Goal: Task Accomplishment & Management: Manage account settings

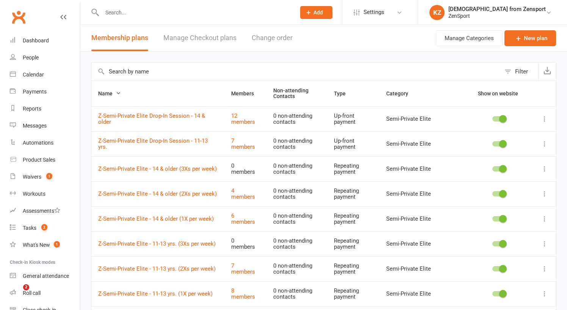
select select "100"
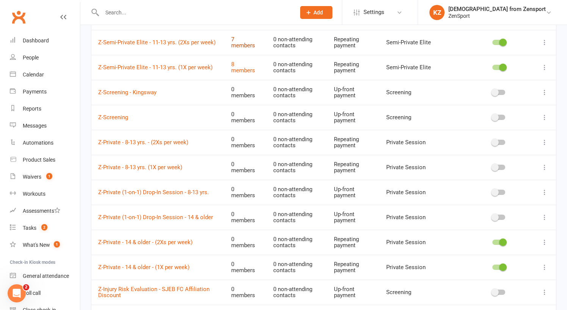
click at [255, 42] on link "7 members" at bounding box center [243, 42] width 24 height 13
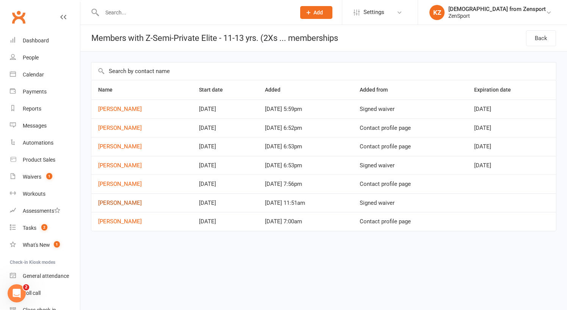
click at [129, 201] on link "Blake DeYoung" at bounding box center [120, 203] width 44 height 7
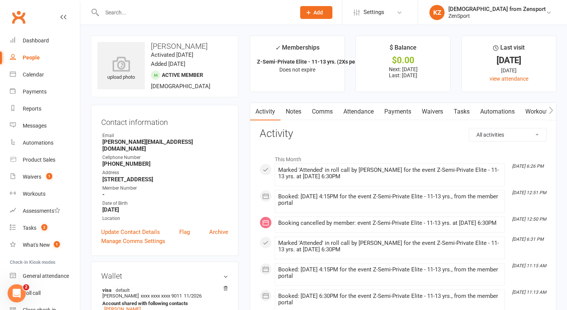
click at [398, 113] on link "Payments" at bounding box center [398, 111] width 38 height 17
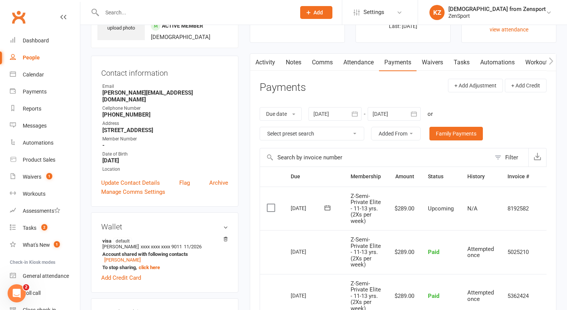
scroll to position [105, 0]
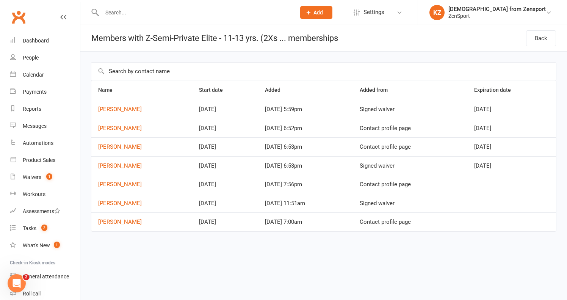
drag, startPoint x: 139, startPoint y: 220, endPoint x: 98, endPoint y: 221, distance: 41.3
click at [98, 221] on td "Audrey Haskins" at bounding box center [141, 221] width 101 height 19
copy link "Audrey Haskins"
drag, startPoint x: 135, startPoint y: 183, endPoint x: 95, endPoint y: 185, distance: 40.2
click at [95, 185] on td "Emily Entrekin" at bounding box center [141, 184] width 101 height 19
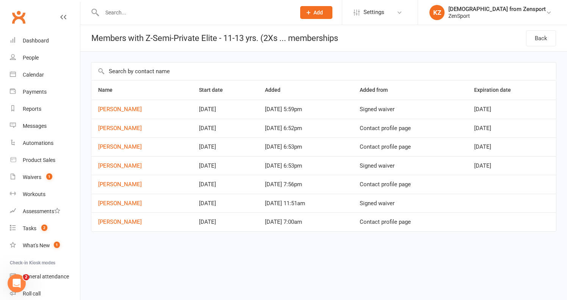
copy link "Emily Entrekin"
drag, startPoint x: 141, startPoint y: 164, endPoint x: 98, endPoint y: 166, distance: 43.2
click at [98, 166] on td "Nathan Pisano" at bounding box center [141, 165] width 101 height 19
copy link "Nathan Pisano"
drag, startPoint x: 136, startPoint y: 145, endPoint x: 98, endPoint y: 145, distance: 38.3
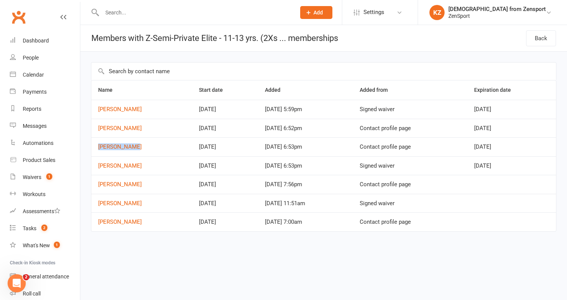
click at [98, 145] on td "Reese Emmett" at bounding box center [141, 146] width 101 height 19
copy link "Reese Emmett"
drag, startPoint x: 147, startPoint y: 128, endPoint x: 98, endPoint y: 128, distance: 48.1
click at [98, 128] on td "Brynn McDermott" at bounding box center [141, 128] width 101 height 19
copy link "Brynn McDermott"
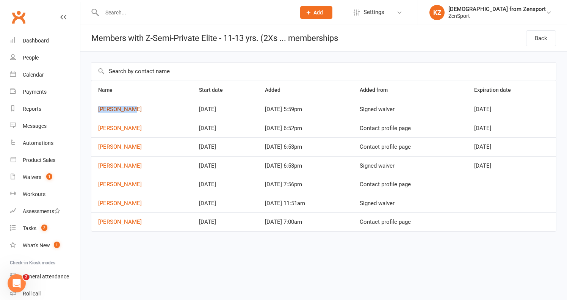
drag, startPoint x: 132, startPoint y: 108, endPoint x: 99, endPoint y: 108, distance: 32.6
click at [99, 108] on td "Brady Doney" at bounding box center [141, 109] width 101 height 19
copy link "Brady Doney"
click at [384, 8] on span "Settings" at bounding box center [373, 12] width 21 height 17
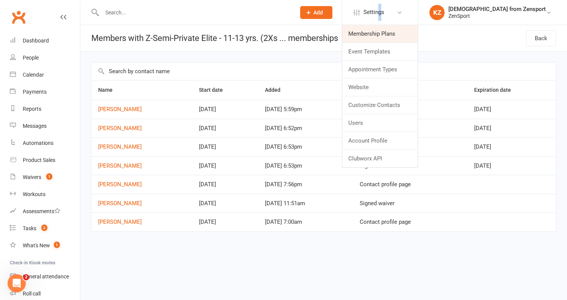
click at [411, 31] on link "Membership Plans" at bounding box center [379, 33] width 75 height 17
select select "100"
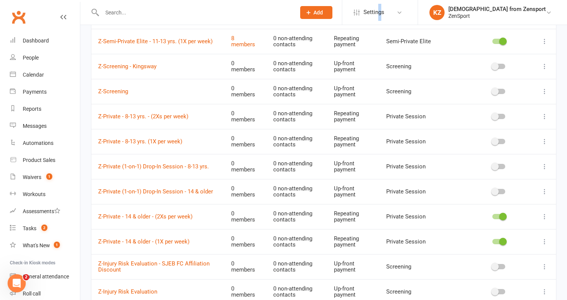
scroll to position [259, 0]
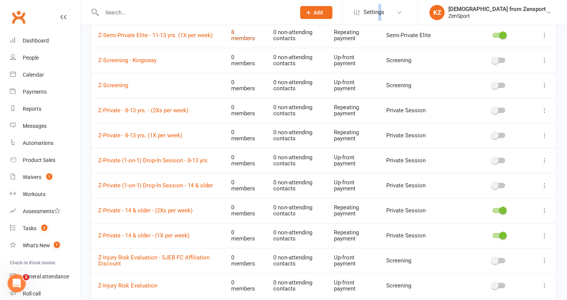
click at [251, 35] on link "8 members" at bounding box center [243, 35] width 24 height 13
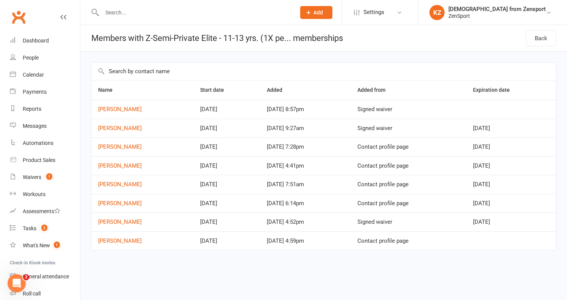
click at [147, 238] on td "Savannah Hunter" at bounding box center [142, 240] width 102 height 19
drag, startPoint x: 144, startPoint y: 240, endPoint x: 96, endPoint y: 240, distance: 48.1
click at [96, 240] on td "Savannah Hunter" at bounding box center [142, 240] width 102 height 19
copy link "Savannah Hunter"
drag, startPoint x: 134, startPoint y: 220, endPoint x: 98, endPoint y: 220, distance: 36.0
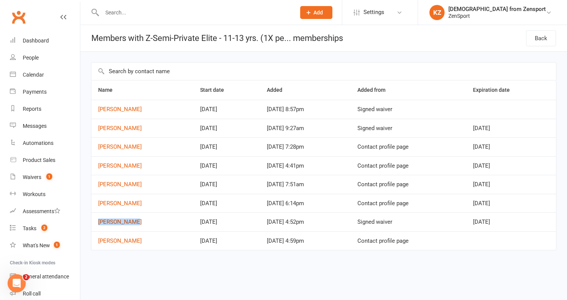
click at [98, 220] on td "Justin Burns" at bounding box center [142, 221] width 102 height 19
copy link "Justin Burns"
drag, startPoint x: 139, startPoint y: 202, endPoint x: 98, endPoint y: 203, distance: 40.9
click at [98, 203] on td "Josephine Kelly" at bounding box center [142, 203] width 102 height 19
copy link "Josephine Kelly"
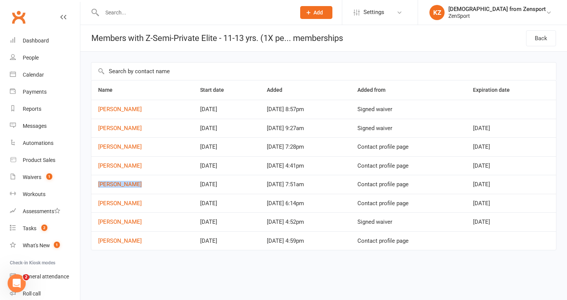
drag, startPoint x: 134, startPoint y: 184, endPoint x: 96, endPoint y: 184, distance: 38.6
click at [96, 184] on td "Teagan Powell" at bounding box center [142, 184] width 102 height 19
copy link "Teagan Powell"
drag, startPoint x: 131, startPoint y: 165, endPoint x: 91, endPoint y: 164, distance: 39.4
click at [91, 164] on td "Jaimari Leal" at bounding box center [142, 165] width 102 height 19
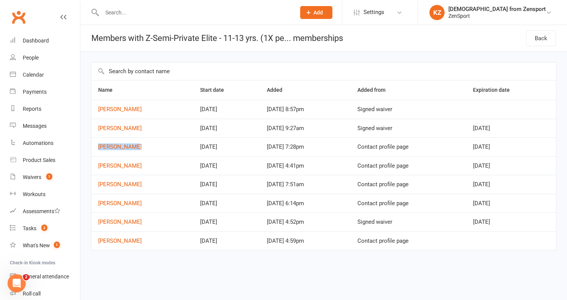
drag, startPoint x: 133, startPoint y: 146, endPoint x: 97, endPoint y: 148, distance: 35.7
click at [97, 148] on td "Carson Rivas" at bounding box center [142, 146] width 102 height 19
drag, startPoint x: 143, startPoint y: 128, endPoint x: 98, endPoint y: 128, distance: 45.1
click at [98, 128] on td "Adilyn Scanzano" at bounding box center [142, 128] width 102 height 19
drag, startPoint x: 134, startPoint y: 106, endPoint x: 98, endPoint y: 107, distance: 35.6
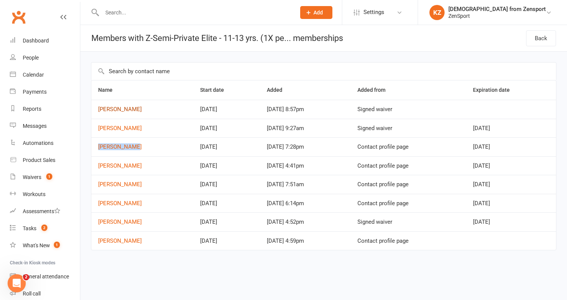
click at [98, 107] on td "Juliette Ruzzo" at bounding box center [142, 109] width 102 height 19
click at [540, 36] on link "Back" at bounding box center [541, 38] width 30 height 16
select select "100"
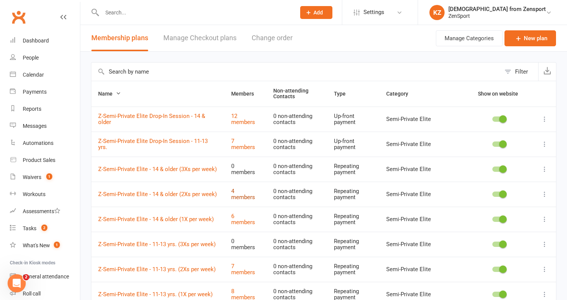
click at [250, 194] on link "4 members" at bounding box center [243, 194] width 24 height 13
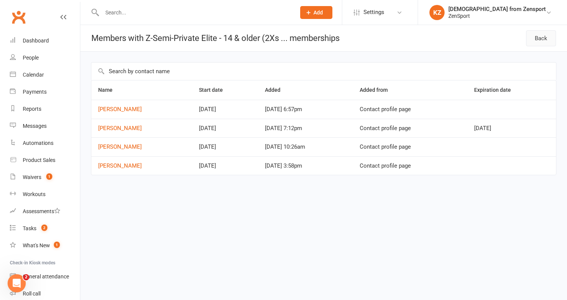
click at [539, 39] on link "Back" at bounding box center [541, 38] width 30 height 16
select select "100"
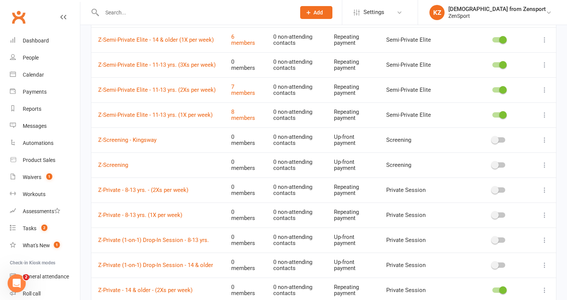
scroll to position [179, 0]
click at [251, 40] on link "6 members" at bounding box center [243, 39] width 24 height 13
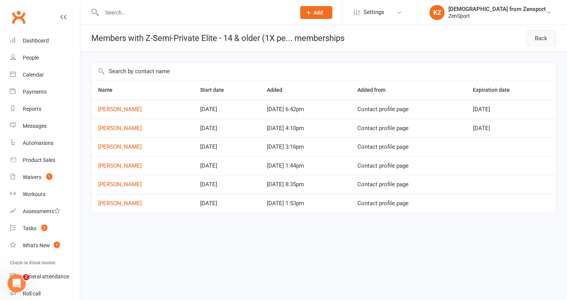
click at [534, 37] on link "Back" at bounding box center [541, 38] width 30 height 16
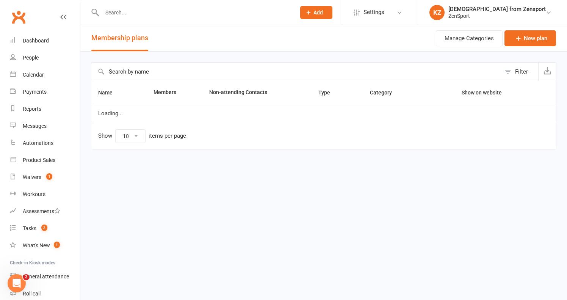
select select "100"
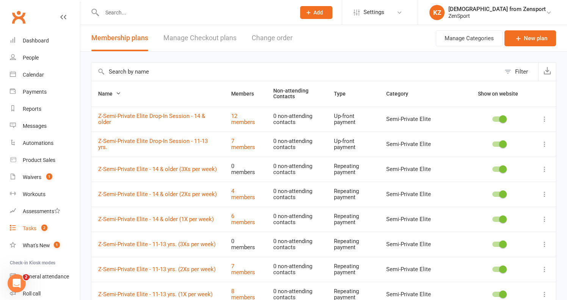
click at [31, 228] on div "Tasks" at bounding box center [30, 228] width 14 height 6
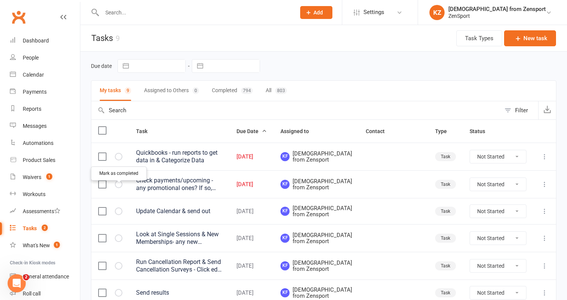
click at [0, 0] on icon "button" at bounding box center [0, 0] width 0 height 0
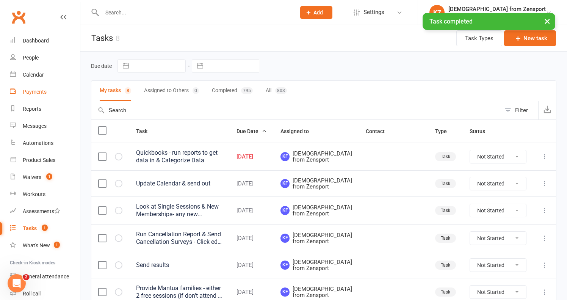
click at [37, 91] on div "Payments" at bounding box center [35, 92] width 24 height 6
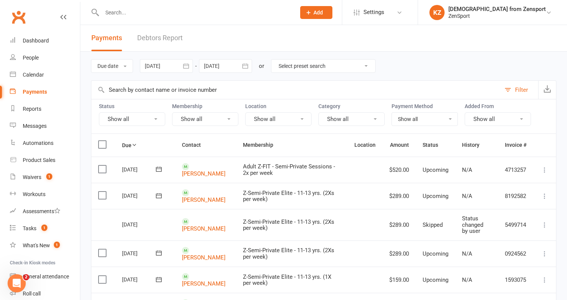
click at [187, 64] on icon "button" at bounding box center [186, 66] width 8 height 8
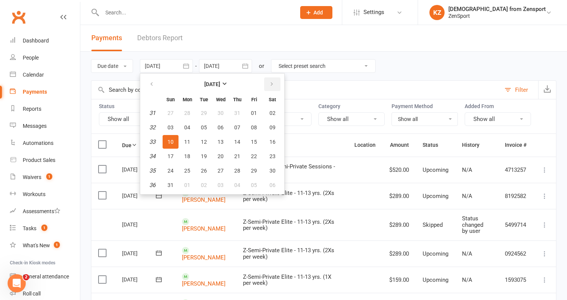
click at [274, 85] on icon "button" at bounding box center [271, 84] width 5 height 6
click at [154, 84] on icon "button" at bounding box center [151, 84] width 5 height 6
click at [186, 168] on span "29" at bounding box center [187, 170] width 6 height 6
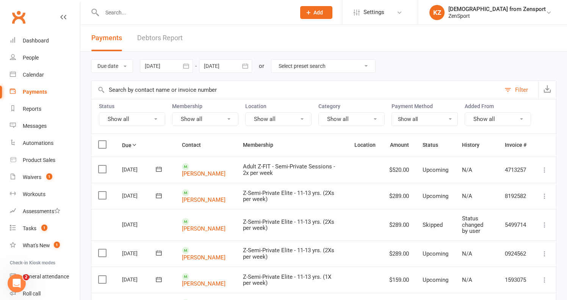
click at [187, 62] on button "button" at bounding box center [186, 66] width 14 height 14
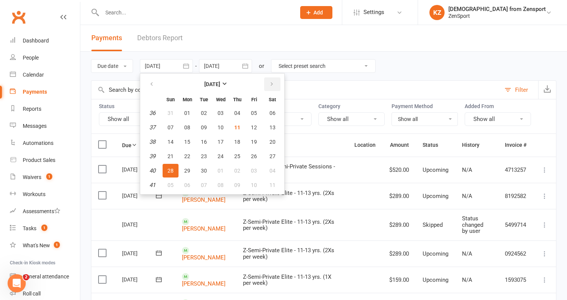
click at [271, 82] on icon "button" at bounding box center [271, 84] width 5 height 6
click at [256, 124] on button "10" at bounding box center [254, 127] width 16 height 14
type input "10 Oct 2025"
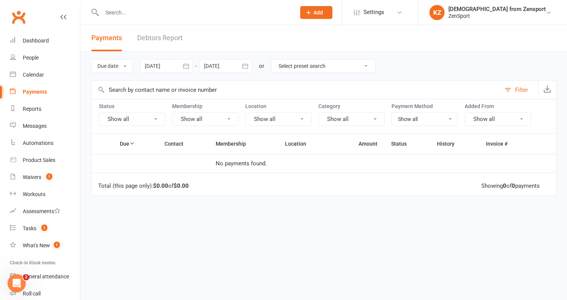
click at [249, 64] on icon "button" at bounding box center [245, 66] width 8 height 8
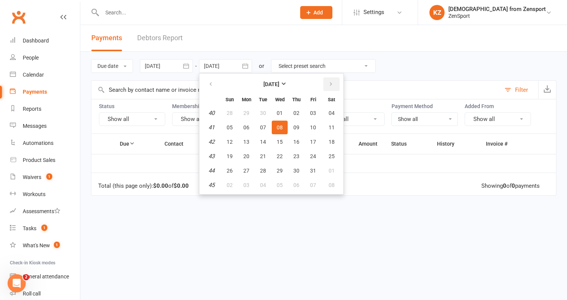
click at [333, 83] on icon "button" at bounding box center [330, 84] width 5 height 6
click at [234, 112] on button "28" at bounding box center [230, 113] width 16 height 14
type input "28 Dec 2025"
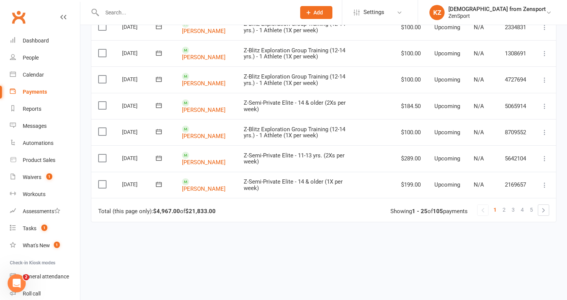
scroll to position [619, 0]
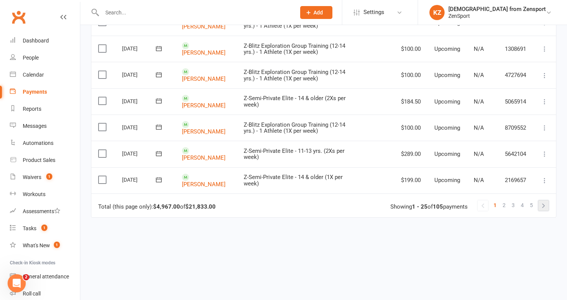
click at [544, 200] on link at bounding box center [543, 205] width 11 height 11
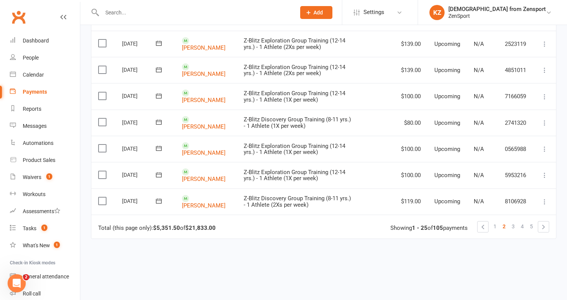
scroll to position [599, 0]
click at [542, 221] on link at bounding box center [543, 226] width 11 height 11
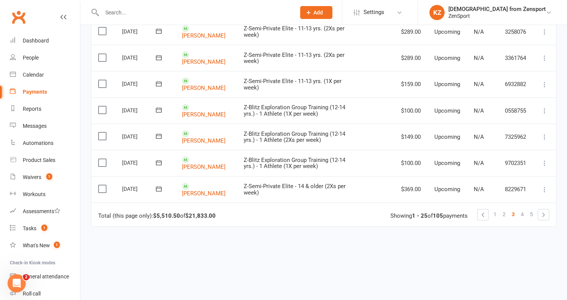
scroll to position [616, 0]
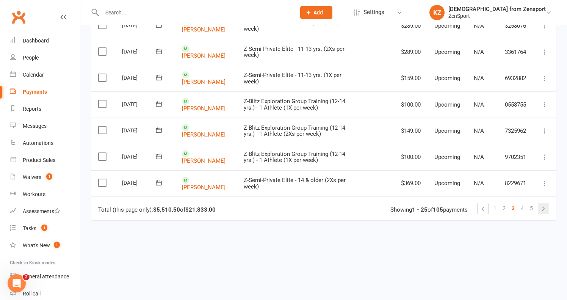
click at [544, 203] on link at bounding box center [543, 208] width 11 height 11
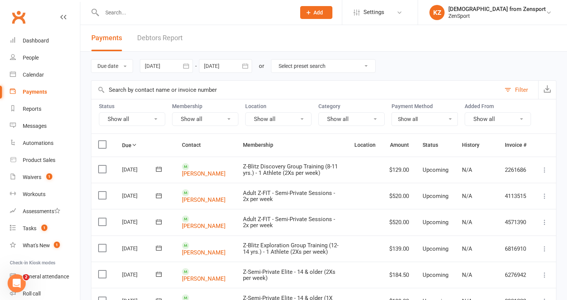
scroll to position [0, 0]
click at [436, 144] on th "Status" at bounding box center [435, 145] width 39 height 22
click at [442, 145] on th "Status" at bounding box center [435, 145] width 39 height 22
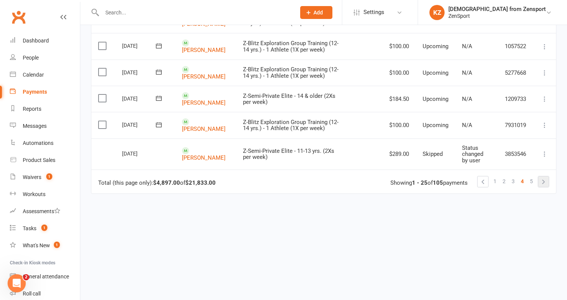
click at [545, 176] on link at bounding box center [543, 181] width 11 height 11
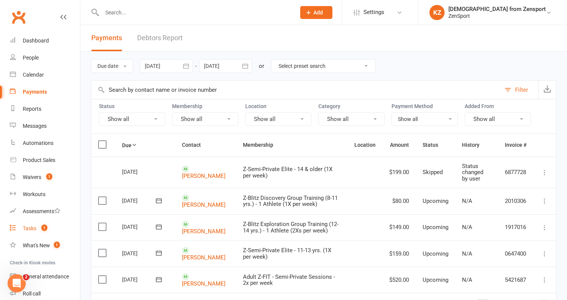
click at [36, 229] on link "Tasks 1" at bounding box center [45, 228] width 70 height 17
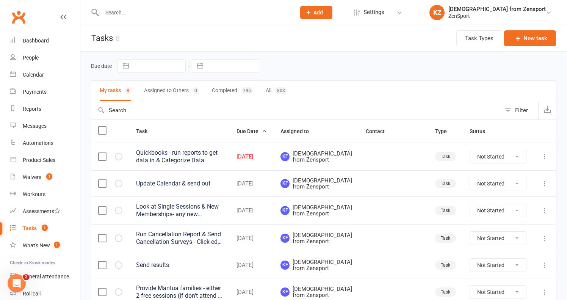
click at [223, 153] on div "Quickbooks - run reports to get data in & Categorize Data" at bounding box center [179, 156] width 87 height 15
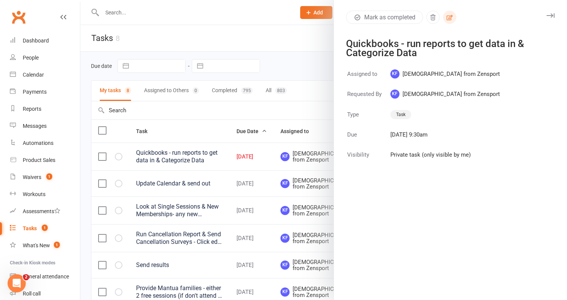
click at [451, 14] on icon "button" at bounding box center [449, 17] width 7 height 7
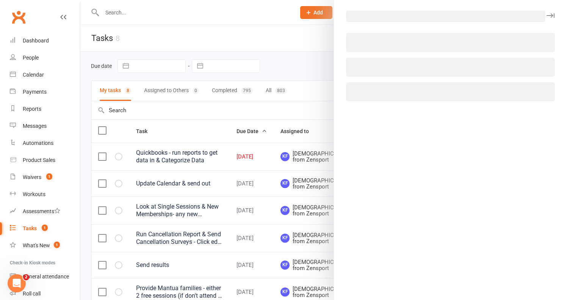
select select "43198"
select select "9788"
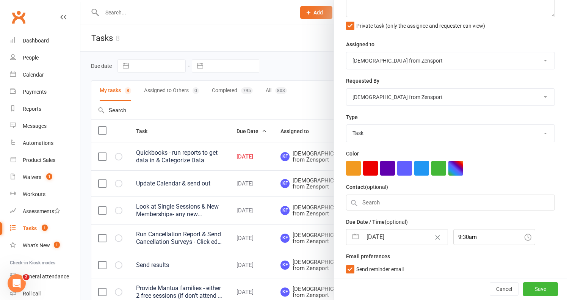
click at [403, 232] on input "11 Sep 2025" at bounding box center [404, 236] width 85 height 15
select select "7"
select select "2025"
select select "8"
select select "2025"
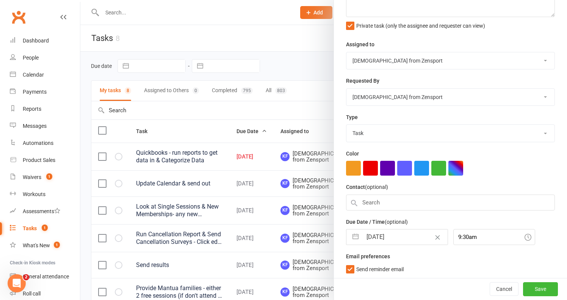
select select "9"
select select "2025"
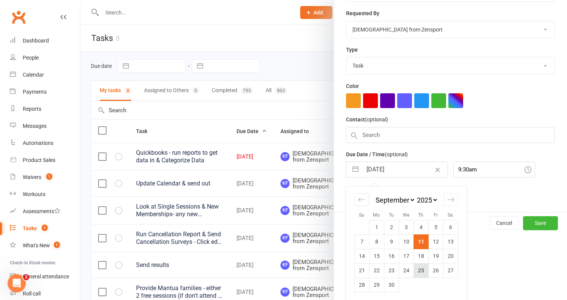
scroll to position [128, 0]
click at [420, 251] on td "18" at bounding box center [420, 256] width 15 height 14
type input "18 Sep 2025"
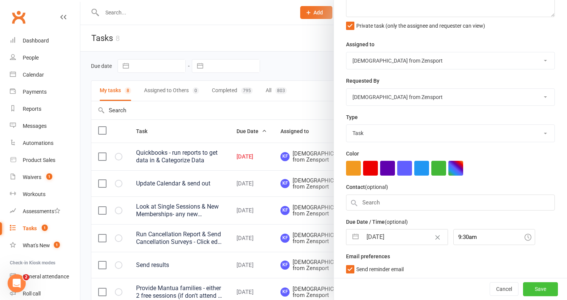
click at [547, 287] on button "Save" at bounding box center [540, 289] width 35 height 14
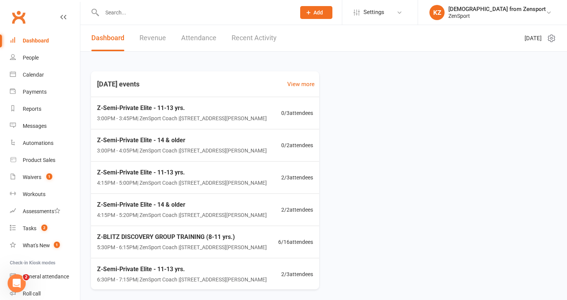
click at [145, 8] on input "text" at bounding box center [195, 12] width 191 height 11
paste input "[PERSON_NAME]"
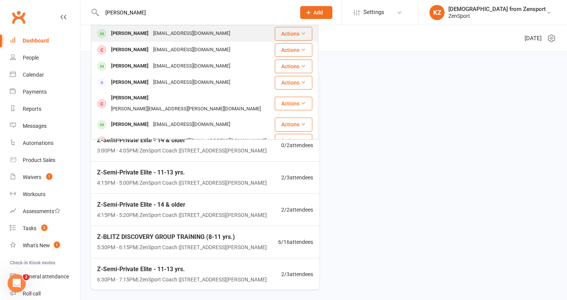
type input "[PERSON_NAME]"
click at [192, 34] on div "[EMAIL_ADDRESS][DOMAIN_NAME]" at bounding box center [191, 33] width 81 height 11
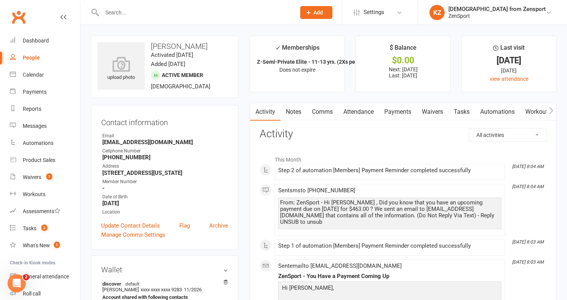
click at [403, 108] on link "Payments" at bounding box center [398, 111] width 38 height 17
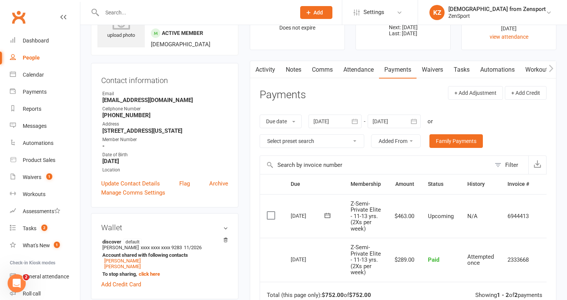
scroll to position [44, 0]
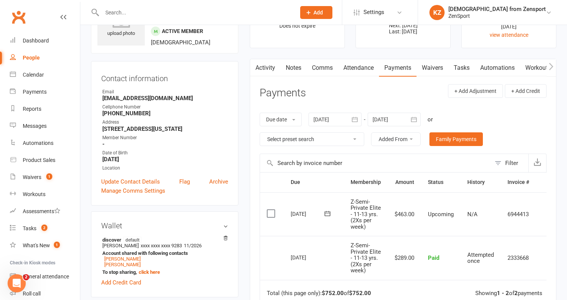
click at [417, 117] on icon "button" at bounding box center [414, 120] width 8 height 8
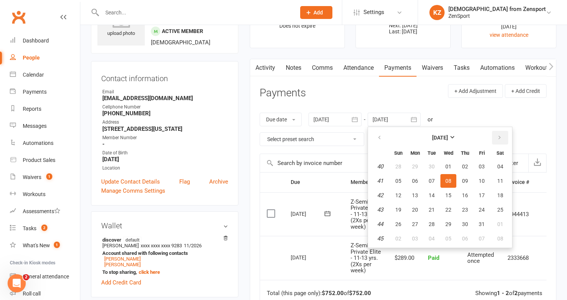
click at [502, 134] on icon "button" at bounding box center [499, 137] width 5 height 6
click at [502, 239] on span "06" at bounding box center [500, 238] width 6 height 6
type input "06 Dec 2025"
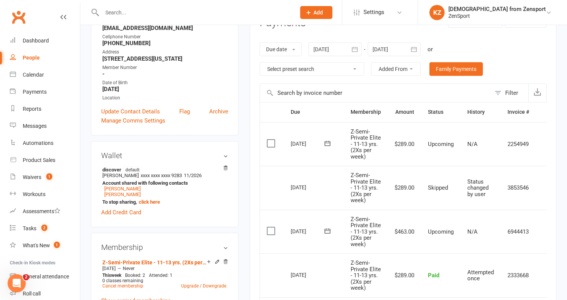
scroll to position [116, 0]
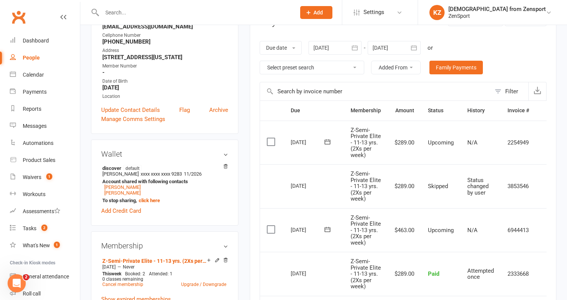
click at [155, 15] on input "text" at bounding box center [195, 12] width 191 height 11
paste input "Emily Entrekin"
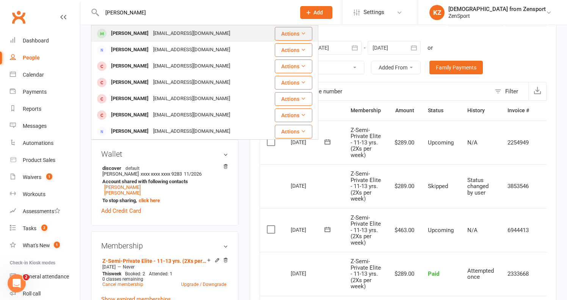
type input "Emily Entrekin"
click at [151, 32] on div "jentrekin419@gmail.com" at bounding box center [191, 33] width 81 height 11
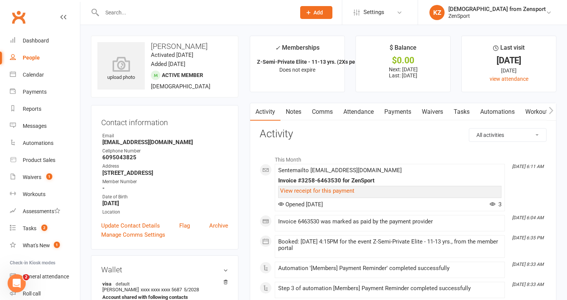
click at [402, 111] on link "Payments" at bounding box center [398, 111] width 38 height 17
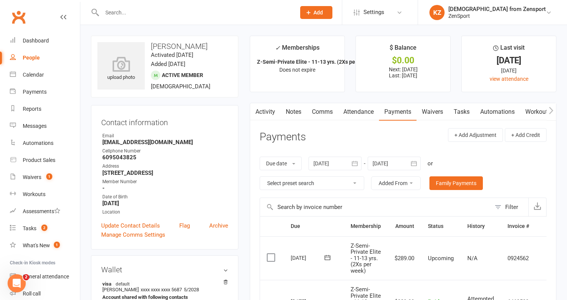
click at [189, 14] on input "text" at bounding box center [195, 12] width 191 height 11
paste input "Nathan Pisano"
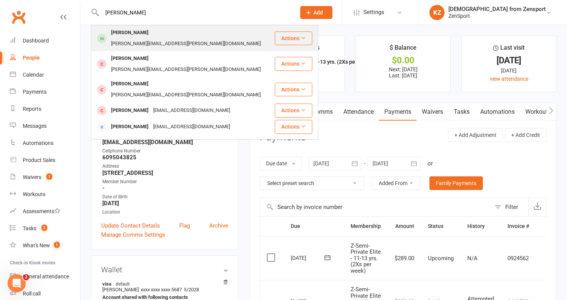
type input "Nathan Pisano"
click at [200, 38] on div "steven.pisano@outlook.com" at bounding box center [186, 43] width 154 height 11
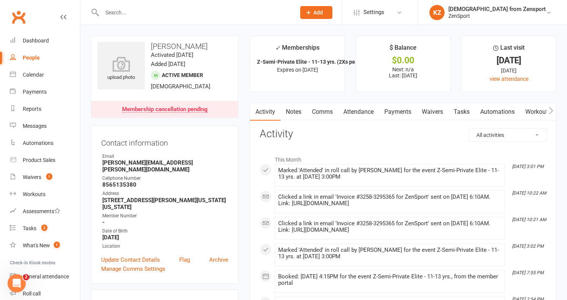
click at [400, 111] on link "Payments" at bounding box center [398, 111] width 38 height 17
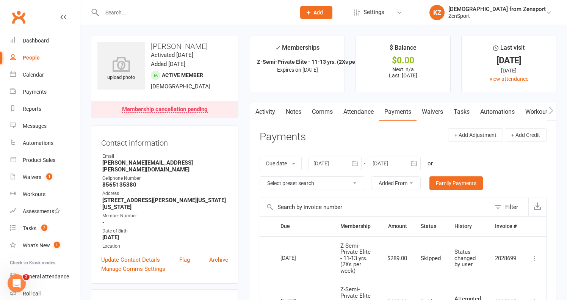
click at [416, 164] on icon "button" at bounding box center [414, 163] width 8 height 8
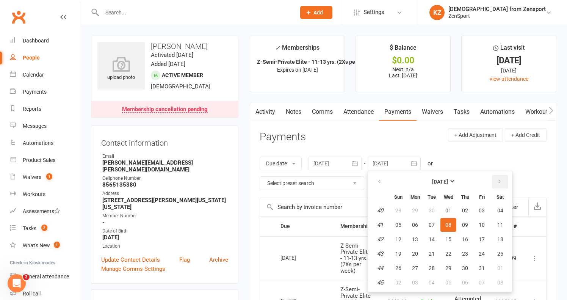
click at [502, 176] on button "button" at bounding box center [500, 182] width 16 height 14
click at [503, 280] on span "10" at bounding box center [500, 282] width 6 height 6
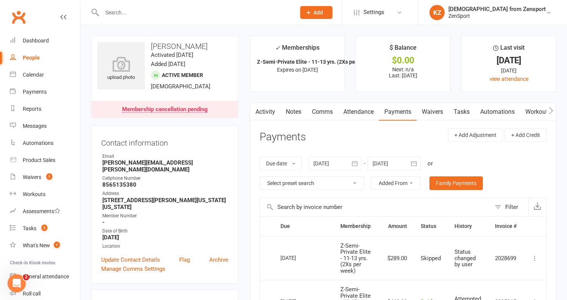
type input "10 Jan 2026"
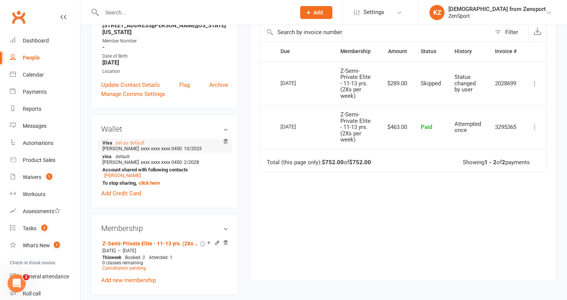
scroll to position [178, 0]
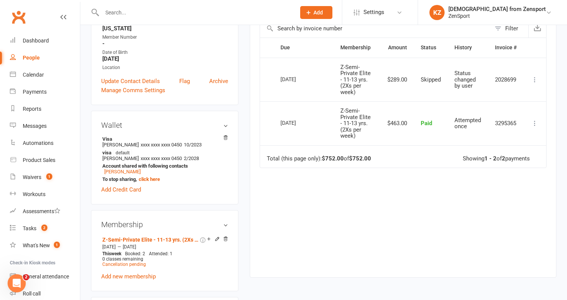
click at [136, 16] on input "text" at bounding box center [195, 12] width 191 height 11
paste input "Reese Emmett"
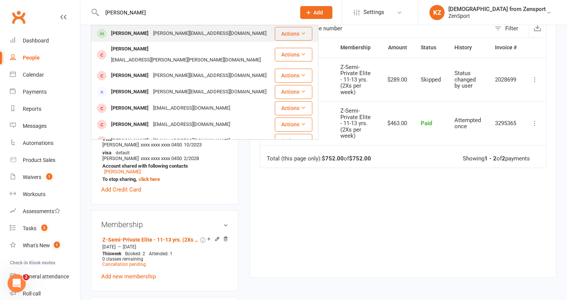
type input "Reese Emmett"
click at [132, 30] on div "Reese Emmett" at bounding box center [130, 33] width 42 height 11
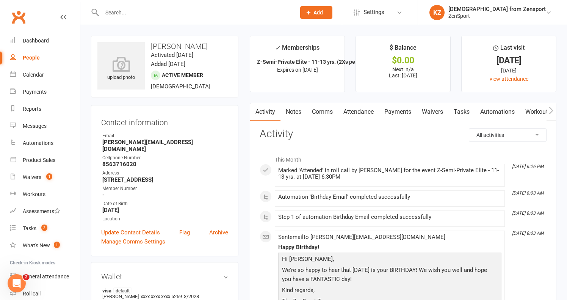
click at [397, 108] on link "Payments" at bounding box center [398, 111] width 38 height 17
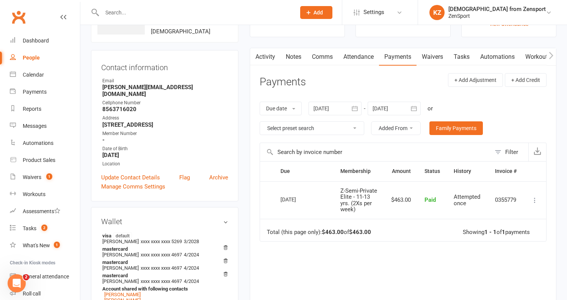
scroll to position [71, 0]
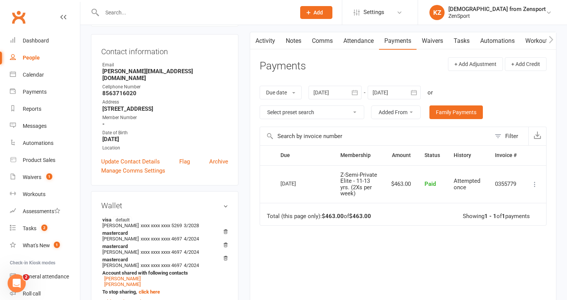
click at [417, 90] on icon "button" at bounding box center [414, 93] width 8 height 8
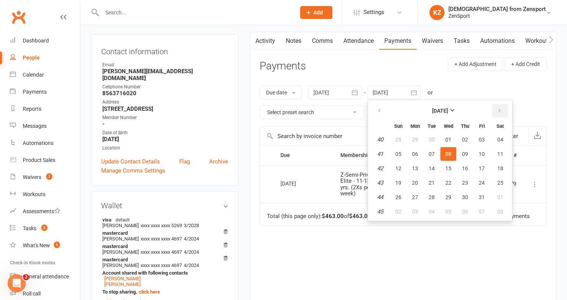
click at [501, 109] on icon "button" at bounding box center [499, 111] width 5 height 6
click at [501, 209] on span "10" at bounding box center [500, 211] width 6 height 6
type input "10 Jan 2026"
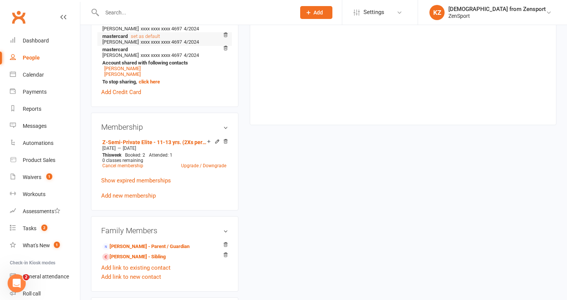
scroll to position [282, 0]
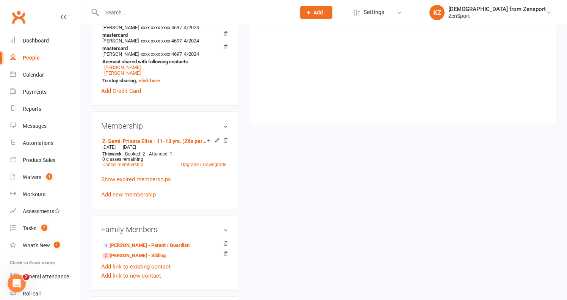
click at [188, 15] on input "text" at bounding box center [195, 12] width 191 height 11
paste input "Brynn McDermott"
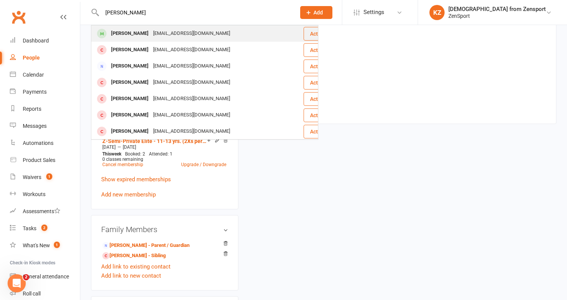
type input "Brynn McDermott"
click at [178, 30] on div "neenrn@gmail.com" at bounding box center [191, 33] width 81 height 11
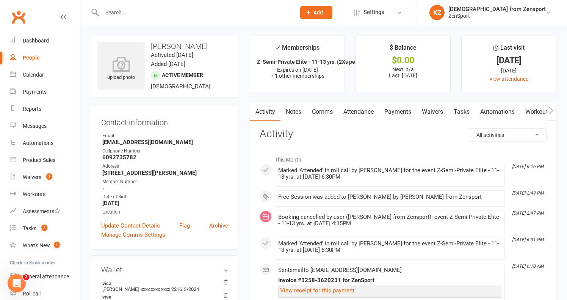
click at [402, 109] on link "Payments" at bounding box center [398, 111] width 38 height 17
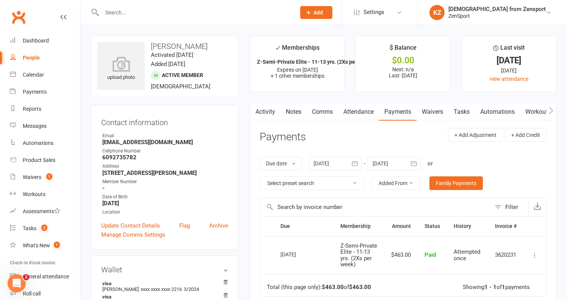
click at [415, 161] on icon "button" at bounding box center [414, 163] width 8 height 8
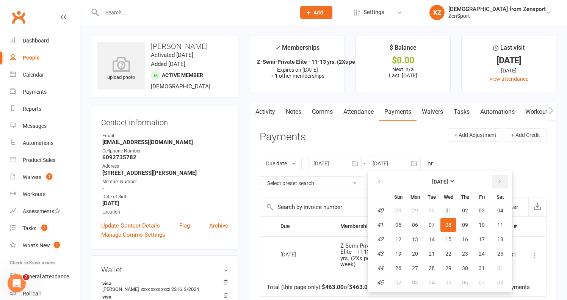
click at [503, 179] on button "button" at bounding box center [500, 182] width 16 height 14
click at [501, 281] on span "10" at bounding box center [500, 282] width 6 height 6
type input "10 Jan 2026"
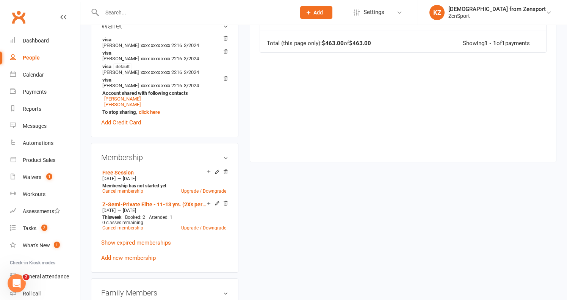
scroll to position [245, 0]
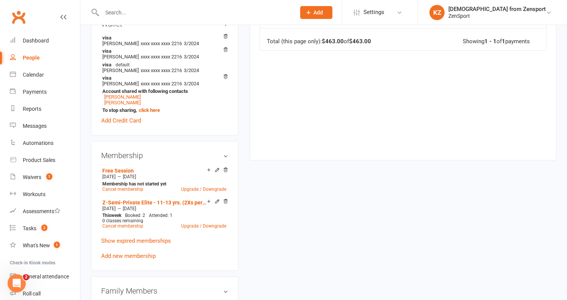
click at [203, 16] on input "text" at bounding box center [195, 12] width 191 height 11
paste input "Brady Doney"
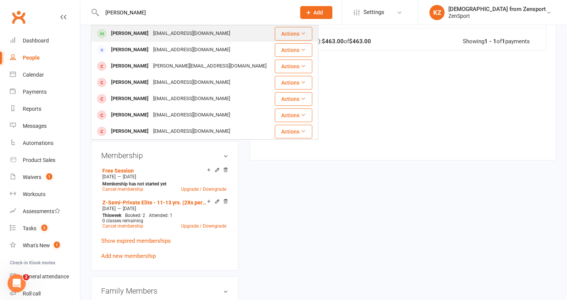
type input "Brady Doney"
click at [183, 33] on div "Bilianadoney@gmail.com" at bounding box center [191, 33] width 81 height 11
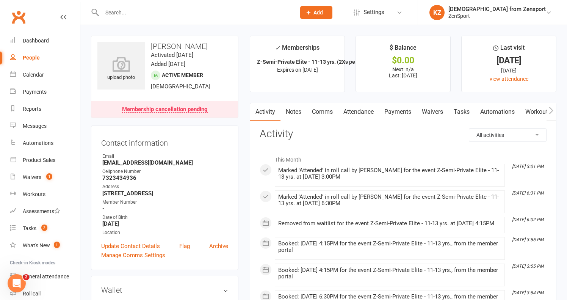
click at [402, 111] on link "Payments" at bounding box center [398, 111] width 38 height 17
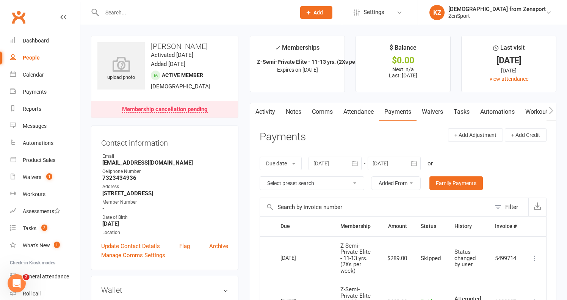
click at [416, 160] on icon "button" at bounding box center [414, 163] width 8 height 8
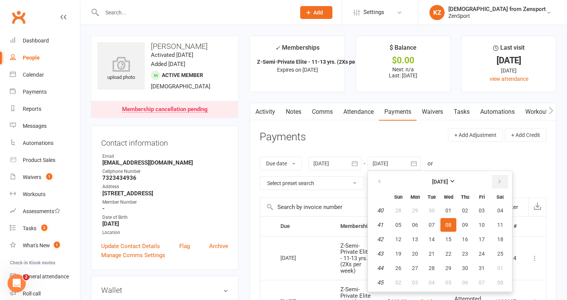
click at [500, 178] on icon "button" at bounding box center [499, 181] width 5 height 6
click at [505, 177] on button "button" at bounding box center [500, 182] width 16 height 14
click at [504, 278] on button "10" at bounding box center [499, 282] width 19 height 14
type input "10 Jan 2026"
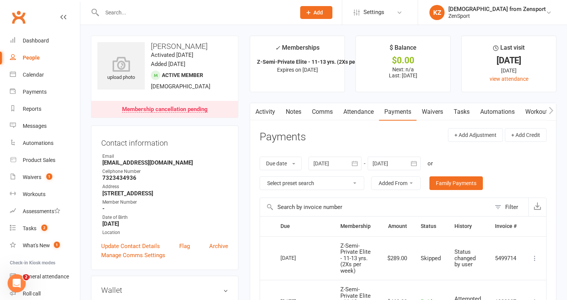
click at [112, 10] on input "text" at bounding box center [195, 12] width 191 height 11
paste input "Savannah Hunter"
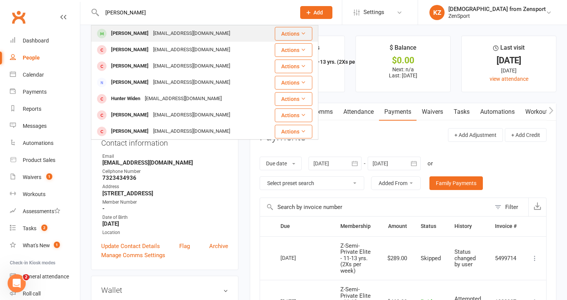
type input "Savannah Hunter"
click at [136, 30] on div "Savannah Hunter" at bounding box center [130, 33] width 42 height 11
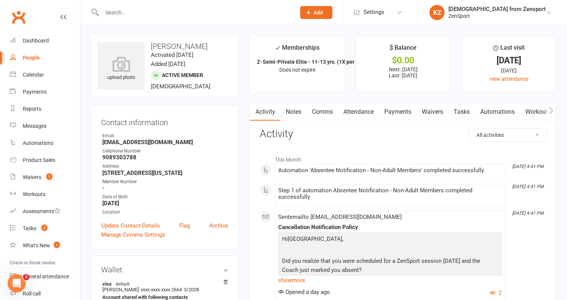
click at [398, 109] on link "Payments" at bounding box center [398, 111] width 38 height 17
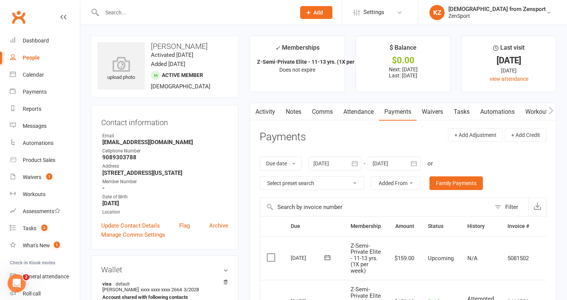
click at [353, 110] on link "Attendance" at bounding box center [358, 111] width 41 height 17
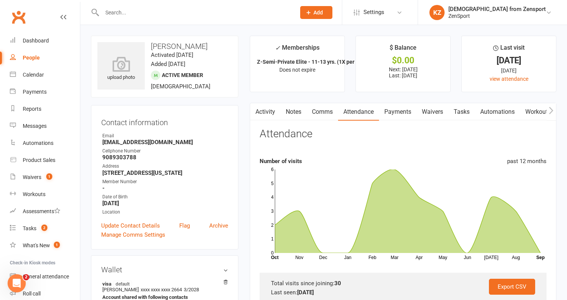
click at [400, 108] on link "Payments" at bounding box center [398, 111] width 38 height 17
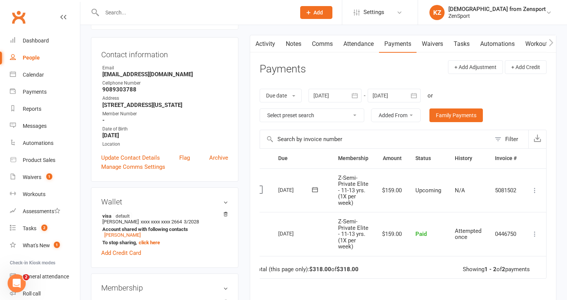
scroll to position [0, 14]
click at [535, 186] on icon at bounding box center [535, 190] width 8 height 8
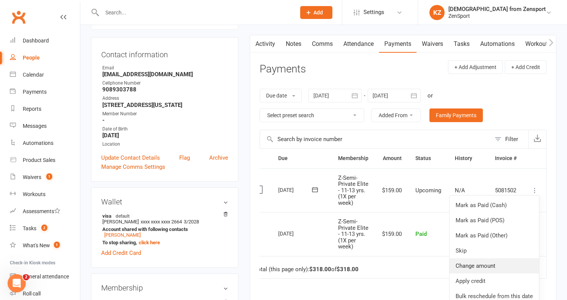
scroll to position [93, 0]
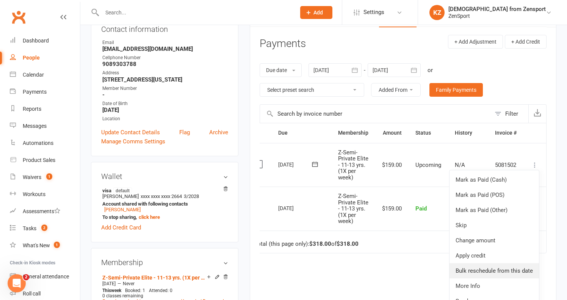
click at [490, 267] on link "Bulk reschedule from this date" at bounding box center [493, 270] width 89 height 15
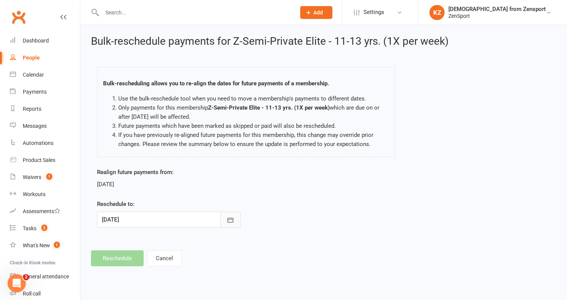
click at [233, 220] on icon "button" at bounding box center [230, 219] width 6 height 5
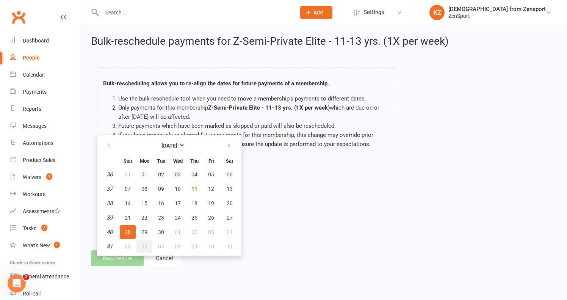
click at [146, 245] on span "06" at bounding box center [144, 246] width 6 height 6
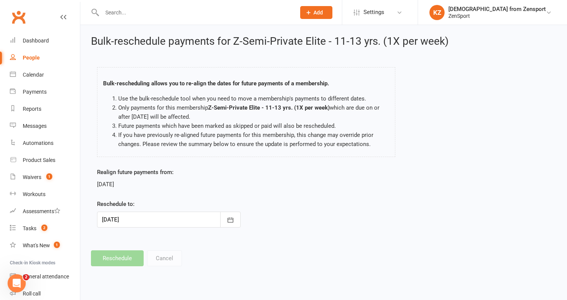
type input "06 Oct 2025"
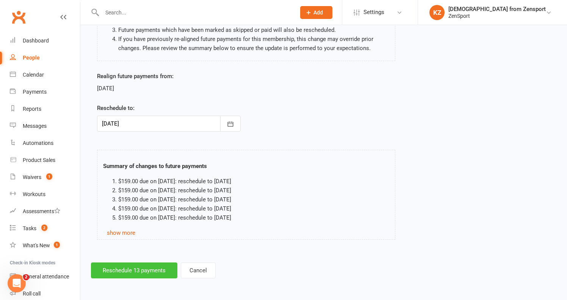
scroll to position [102, 0]
click at [142, 263] on button "Reschedule 13 payments" at bounding box center [134, 270] width 86 height 16
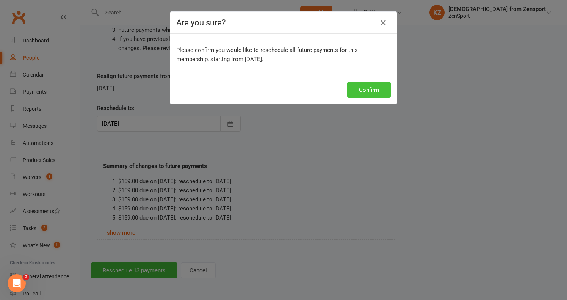
click at [364, 89] on button "Confirm" at bounding box center [369, 90] width 44 height 16
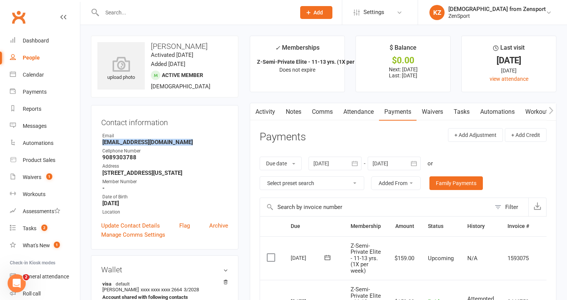
drag, startPoint x: 188, startPoint y: 144, endPoint x: 98, endPoint y: 144, distance: 89.0
click at [98, 144] on div "Contact information Owner Email johnniehunter908@outlook.com Cellphone Number 9…" at bounding box center [164, 177] width 147 height 144
copy strong "[EMAIL_ADDRESS][DOMAIN_NAME]"
click at [196, 16] on input "text" at bounding box center [195, 12] width 191 height 11
paste input "[PERSON_NAME]"
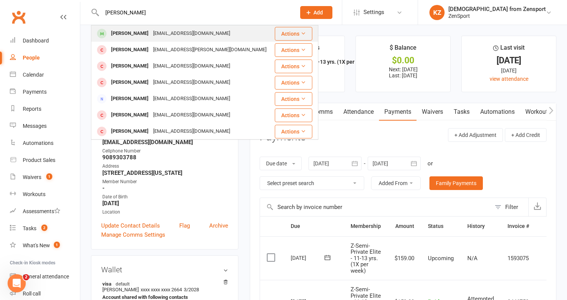
type input "[PERSON_NAME]"
click at [188, 33] on div "sharmayney@hotmail.com" at bounding box center [191, 33] width 81 height 11
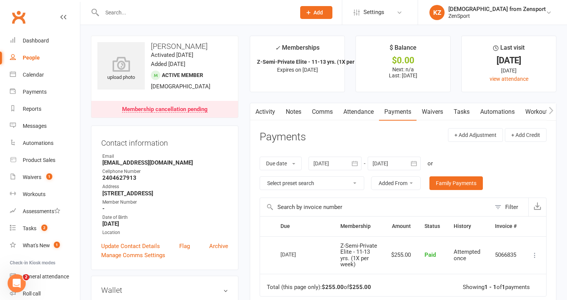
click at [400, 108] on link "Payments" at bounding box center [398, 111] width 38 height 17
click at [417, 161] on icon "button" at bounding box center [414, 163] width 8 height 8
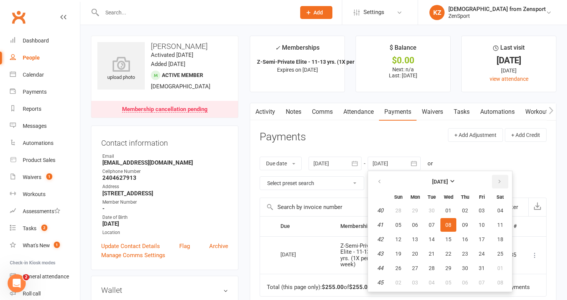
click at [502, 180] on icon "button" at bounding box center [499, 181] width 5 height 6
click at [502, 280] on span "10" at bounding box center [500, 282] width 6 height 6
type input "10 Jan 2026"
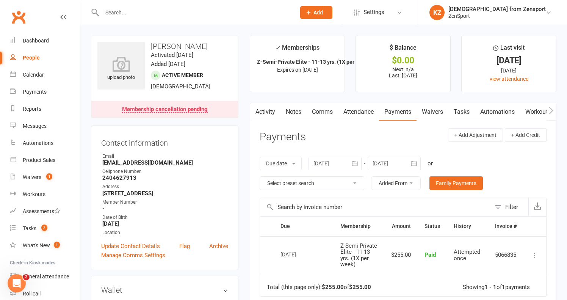
click at [200, 6] on div at bounding box center [190, 12] width 199 height 25
click at [185, 11] on input "text" at bounding box center [195, 12] width 191 height 11
paste input "Josephine Kelly"
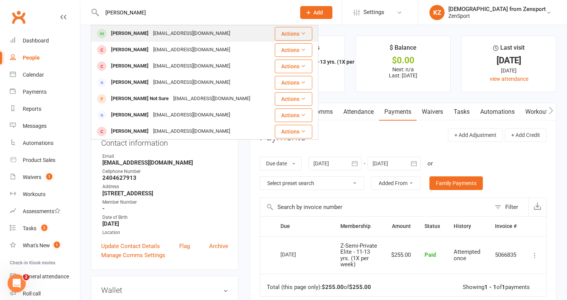
type input "Josephine Kelly"
click at [179, 31] on div "Janine9035@hotmail.com" at bounding box center [191, 33] width 81 height 11
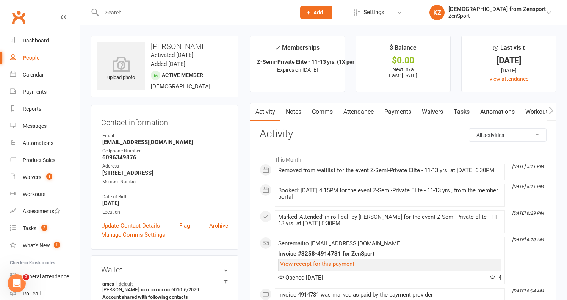
click at [403, 109] on link "Payments" at bounding box center [398, 111] width 38 height 17
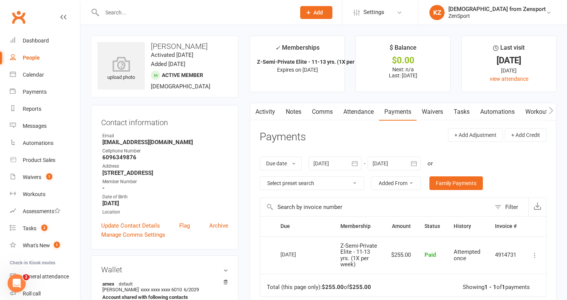
click at [417, 159] on icon "button" at bounding box center [414, 163] width 8 height 8
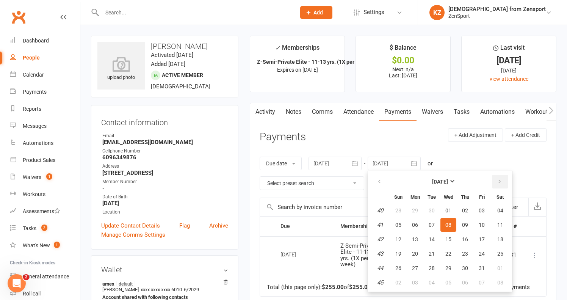
click at [504, 180] on button "button" at bounding box center [500, 182] width 16 height 14
click at [505, 278] on button "10" at bounding box center [499, 282] width 19 height 14
type input "10 Jan 2026"
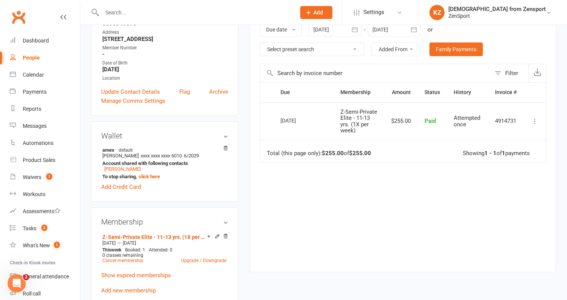
scroll to position [137, 0]
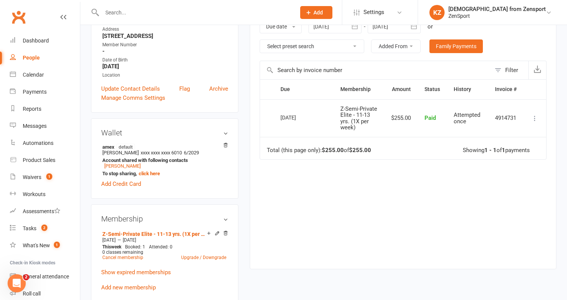
click at [130, 11] on input "text" at bounding box center [195, 12] width 191 height 11
paste input "Teagan Powell"
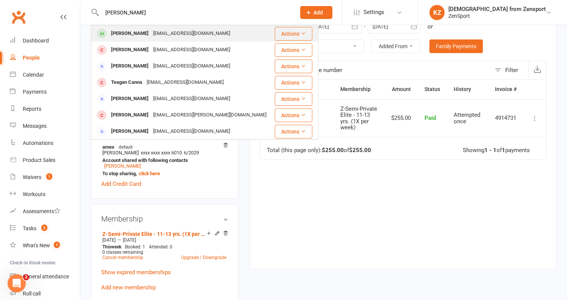
type input "Teagan Powell"
click at [180, 31] on div "kristenkenney@hotmail.com" at bounding box center [191, 33] width 81 height 11
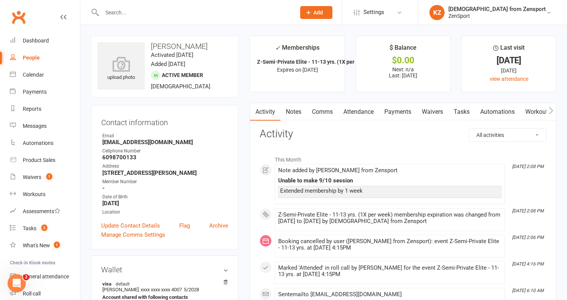
click at [400, 111] on link "Payments" at bounding box center [398, 111] width 38 height 17
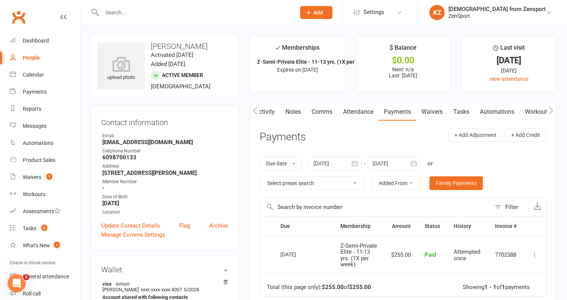
click at [416, 162] on icon "button" at bounding box center [414, 163] width 6 height 5
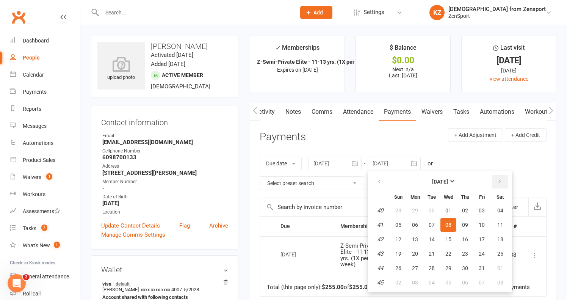
click at [499, 180] on icon "button" at bounding box center [499, 181] width 5 height 6
click at [501, 180] on icon "button" at bounding box center [499, 181] width 5 height 6
click at [502, 279] on span "10" at bounding box center [500, 282] width 6 height 6
type input "10 Jan 2026"
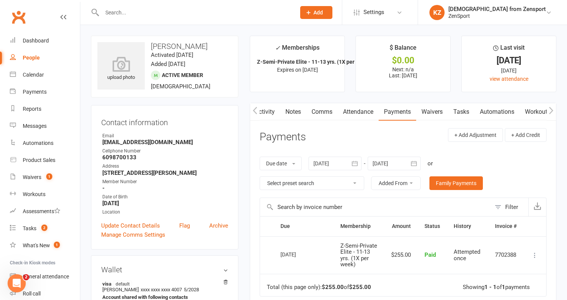
scroll to position [0, 0]
click at [153, 17] on input "text" at bounding box center [195, 12] width 191 height 11
paste input "Jaimari Leal"
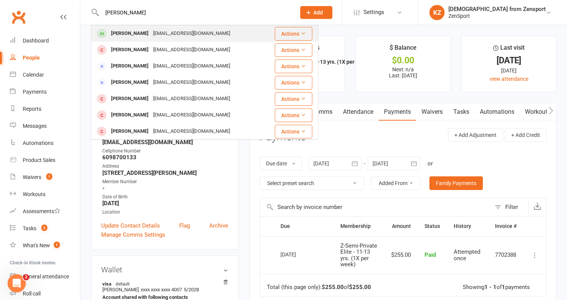
type input "Jaimari Leal"
click at [151, 31] on div "daisyjoaquin@gmail.com" at bounding box center [191, 33] width 81 height 11
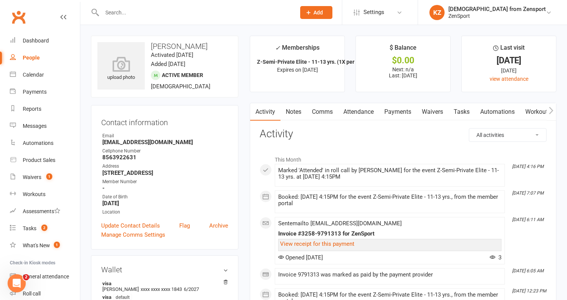
click at [399, 108] on link "Payments" at bounding box center [398, 111] width 38 height 17
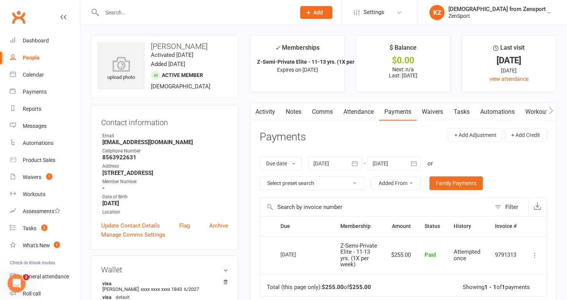
click at [417, 161] on icon "button" at bounding box center [414, 163] width 8 height 8
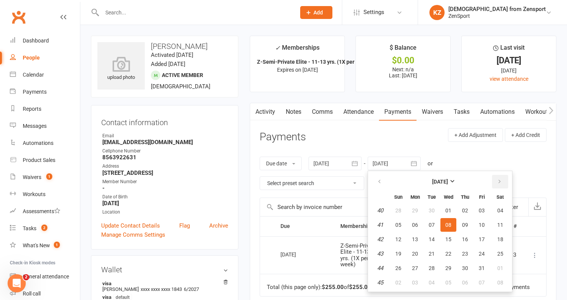
click at [502, 179] on icon "button" at bounding box center [499, 181] width 5 height 6
click at [503, 279] on span "10" at bounding box center [500, 282] width 6 height 6
type input "10 Jan 2026"
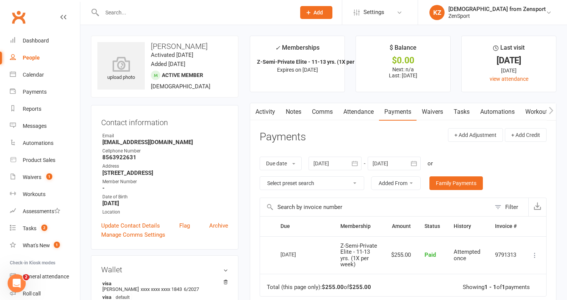
click at [182, 14] on input "text" at bounding box center [195, 12] width 191 height 11
paste input "Carson Rivas"
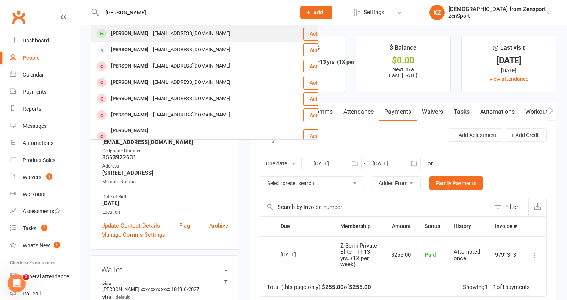
type input "Carson Rivas"
click at [175, 31] on div "tabitharivas@gmail.com" at bounding box center [191, 33] width 81 height 11
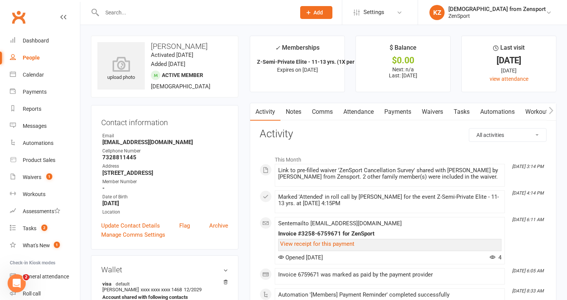
click at [394, 110] on link "Payments" at bounding box center [398, 111] width 38 height 17
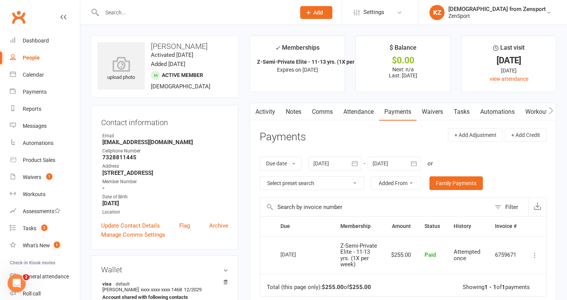
click at [419, 159] on button "button" at bounding box center [414, 163] width 14 height 14
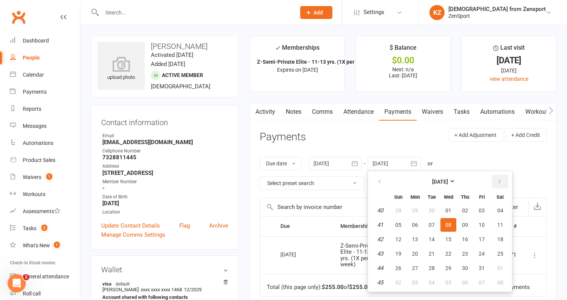
click at [500, 180] on icon "button" at bounding box center [499, 181] width 5 height 6
click at [500, 181] on icon "button" at bounding box center [499, 181] width 5 height 6
click at [503, 279] on span "07" at bounding box center [500, 282] width 6 height 6
type input "07 Feb 2026"
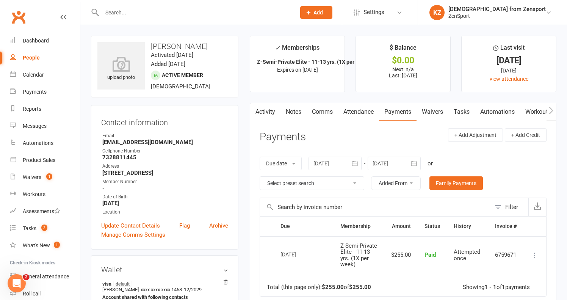
click at [170, 13] on input "text" at bounding box center [195, 12] width 191 height 11
paste input "Adilyn Scanzano"
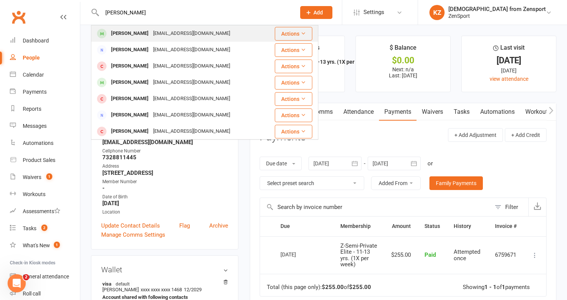
type input "Adilyn Scanzano"
click at [169, 32] on div "steflex13@yahoo.com" at bounding box center [191, 33] width 81 height 11
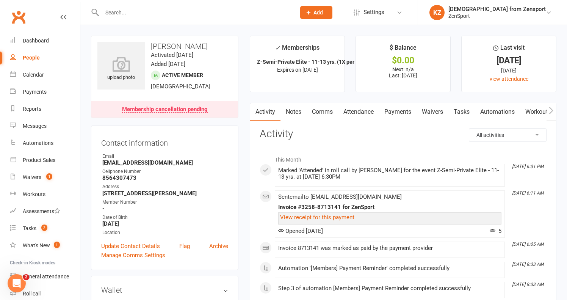
click at [405, 110] on link "Payments" at bounding box center [398, 111] width 38 height 17
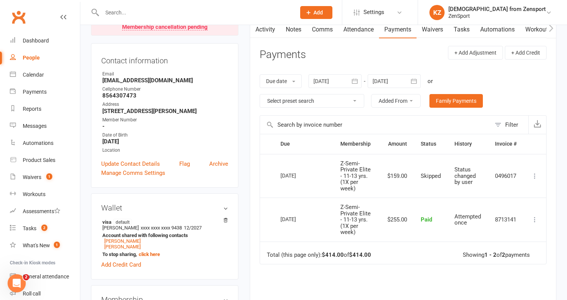
scroll to position [84, 0]
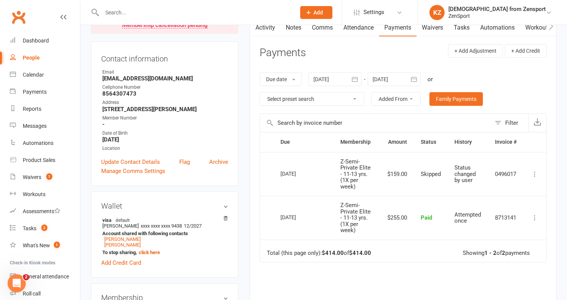
click at [414, 76] on icon "button" at bounding box center [414, 79] width 8 height 8
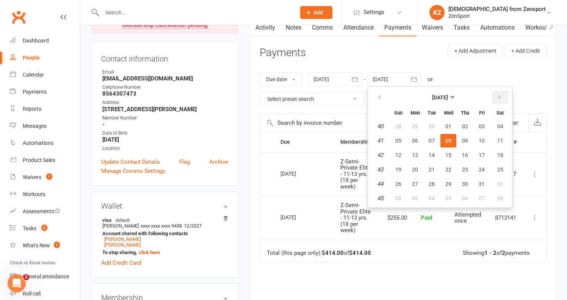
click at [500, 94] on icon "button" at bounding box center [499, 97] width 5 height 6
click at [500, 195] on span "10" at bounding box center [500, 198] width 6 height 6
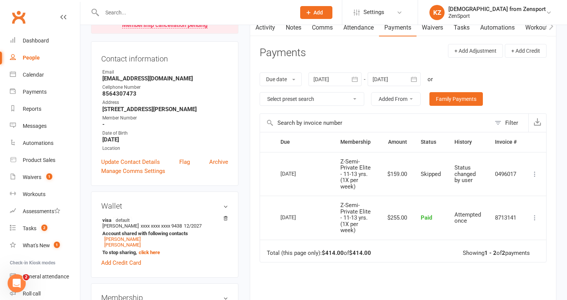
type input "10 Jan 2026"
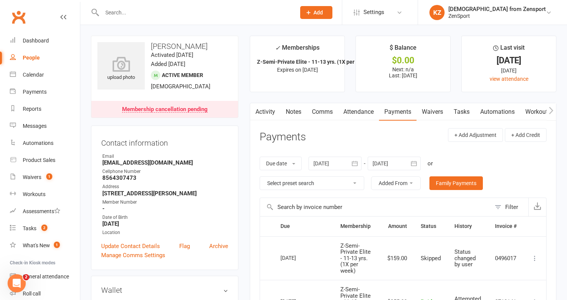
scroll to position [0, 0]
click at [183, 16] on input "text" at bounding box center [195, 12] width 191 height 11
paste input "Juliette Ruzzo"
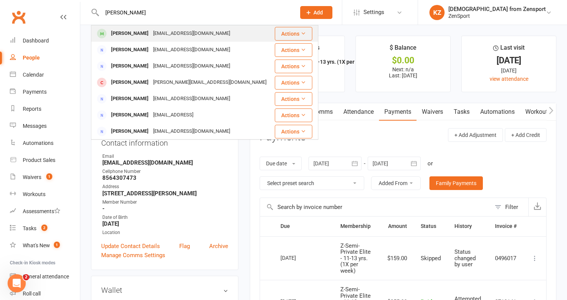
type input "Juliette Ruzzo"
click at [171, 32] on div "Katieval5@yahoo.com" at bounding box center [191, 33] width 81 height 11
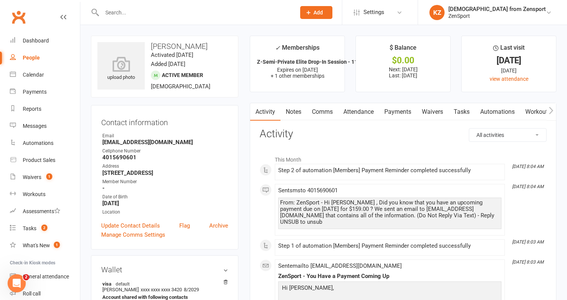
click at [401, 107] on link "Payments" at bounding box center [398, 111] width 38 height 17
